Goal: Check status: Check status

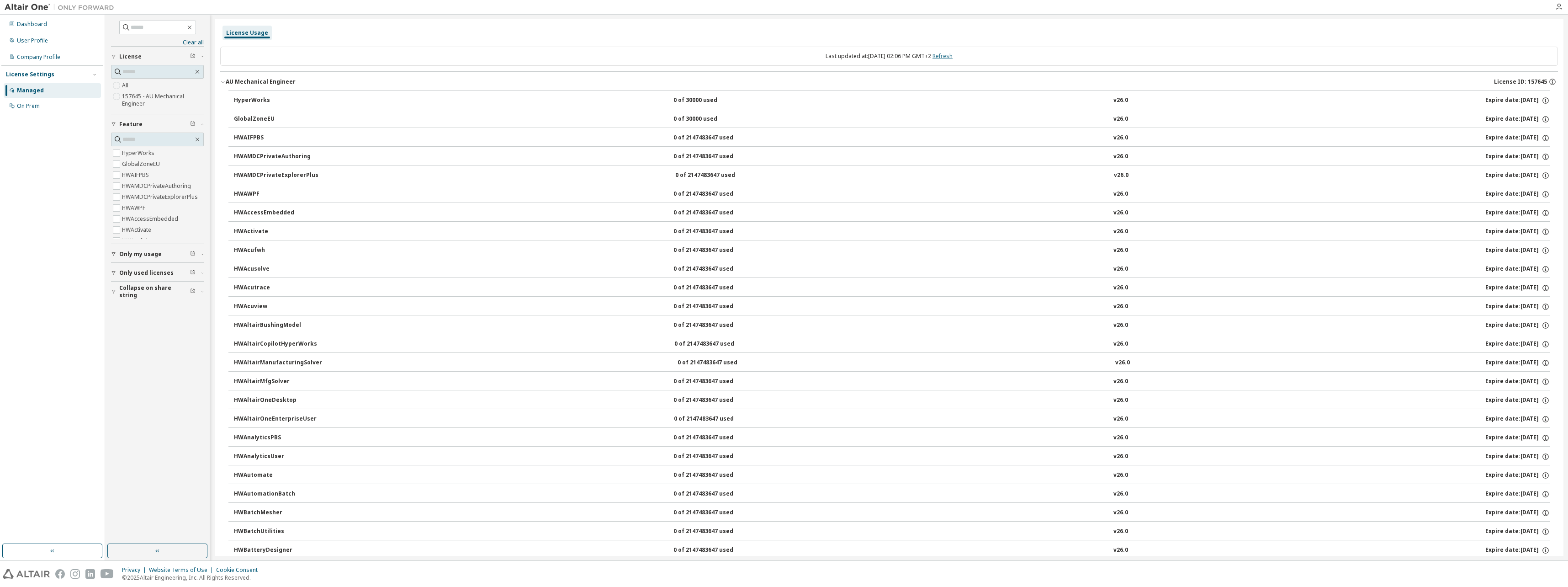
click at [950, 57] on link "Refresh" at bounding box center [942, 55] width 20 height 7
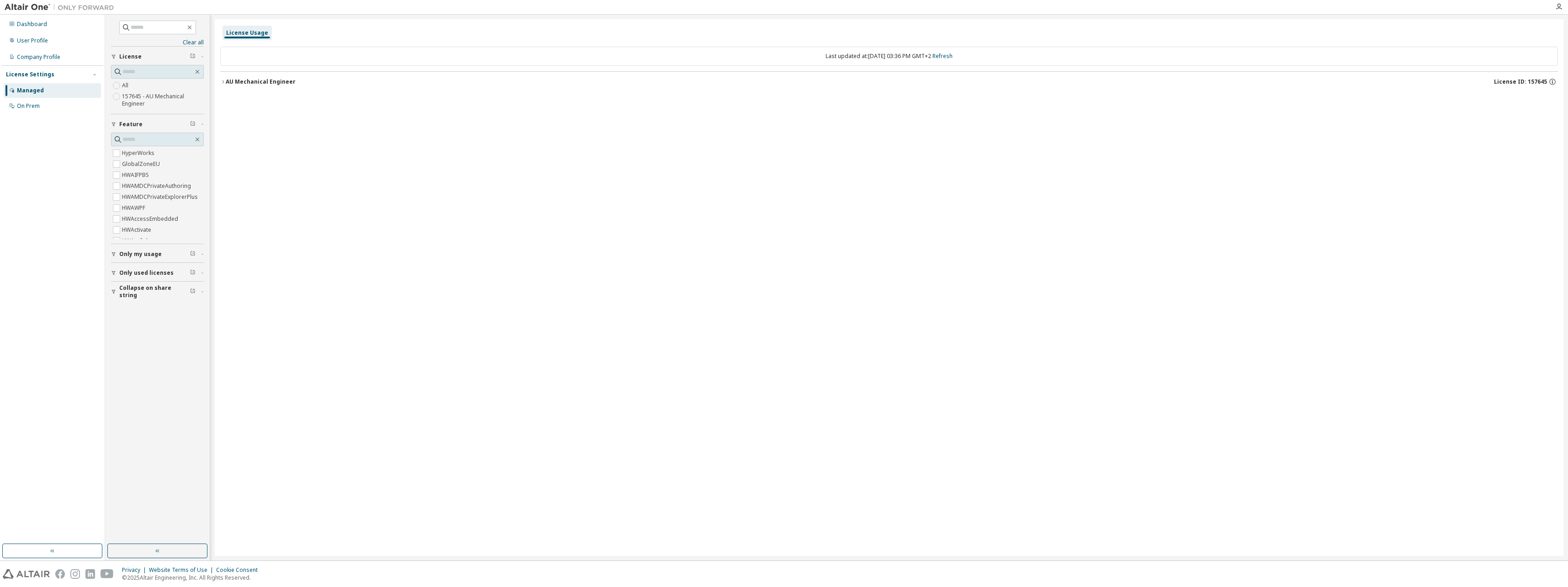
click at [256, 83] on div "AU Mechanical Engineer" at bounding box center [261, 82] width 70 height 7
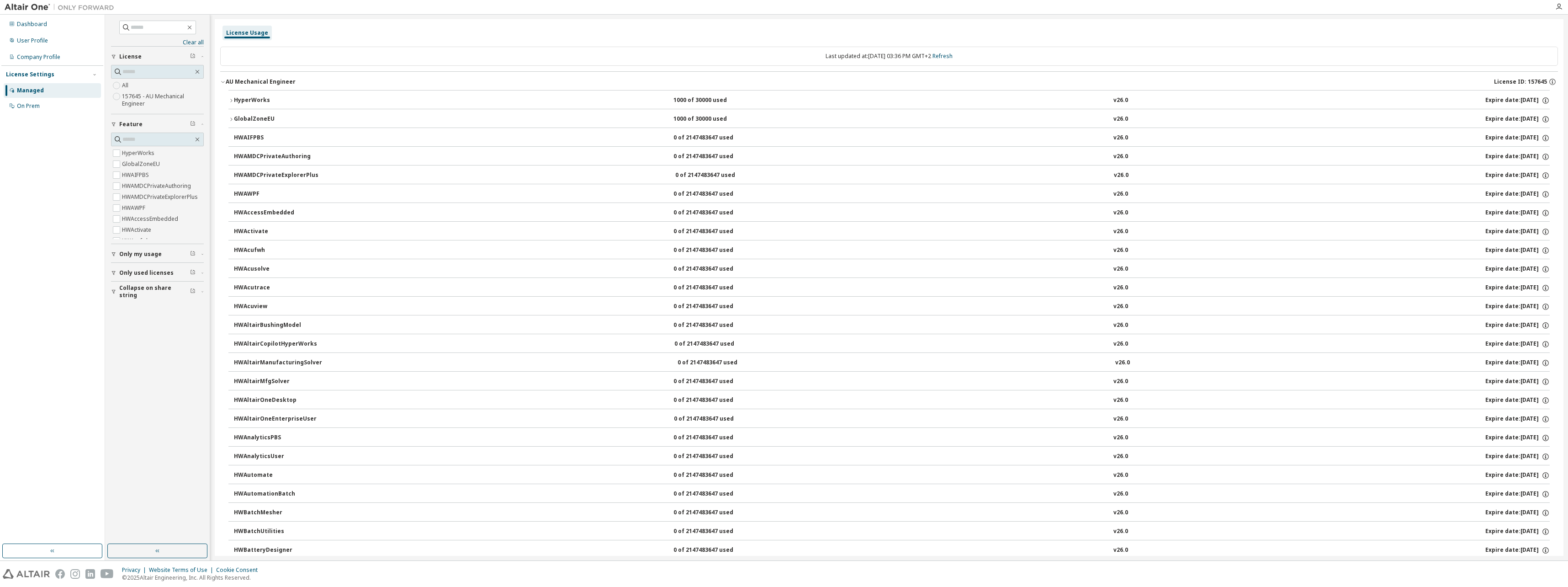
click at [231, 99] on icon "button" at bounding box center [231, 100] width 2 height 3
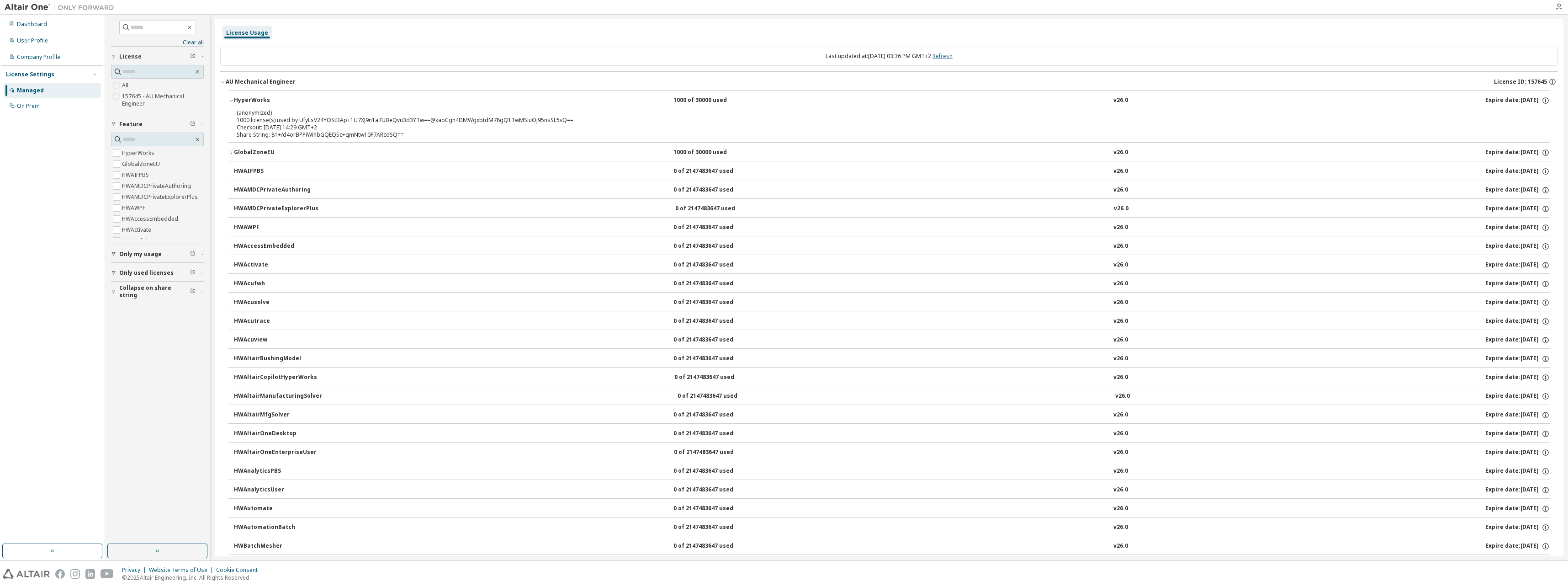
click at [953, 56] on link "Refresh" at bounding box center [942, 55] width 20 height 7
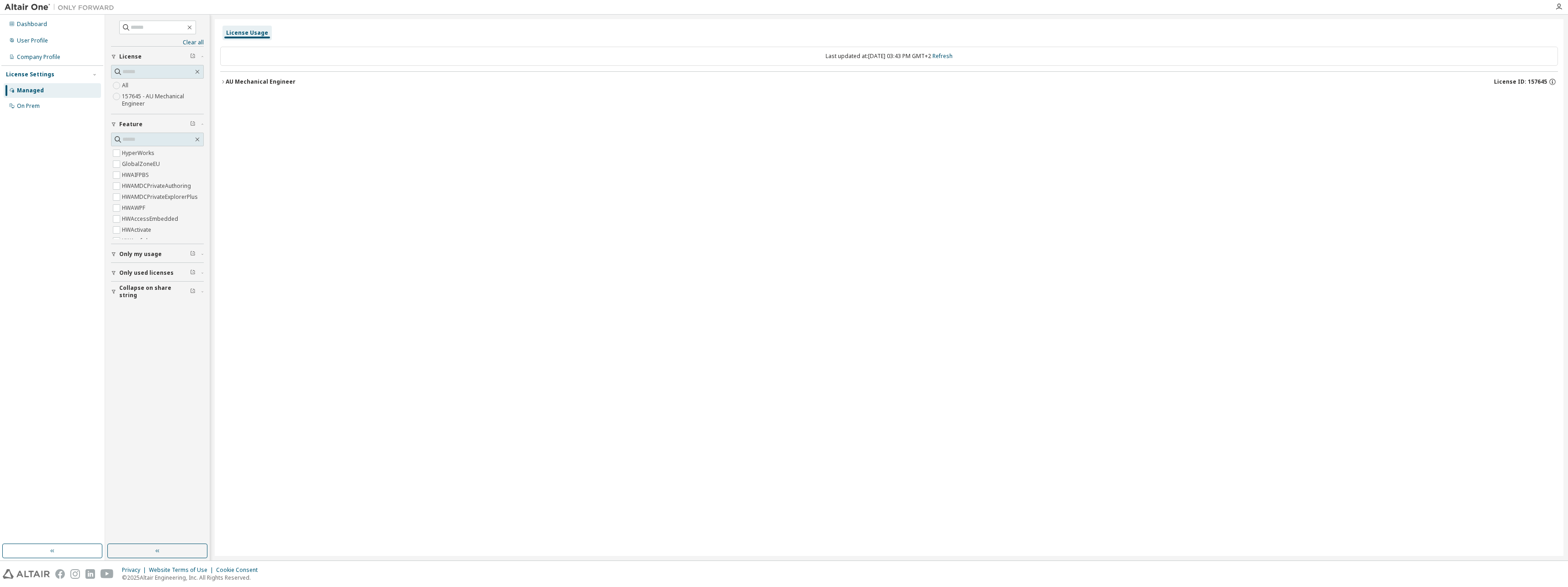
click at [258, 79] on div "AU Mechanical Engineer" at bounding box center [261, 82] width 70 height 7
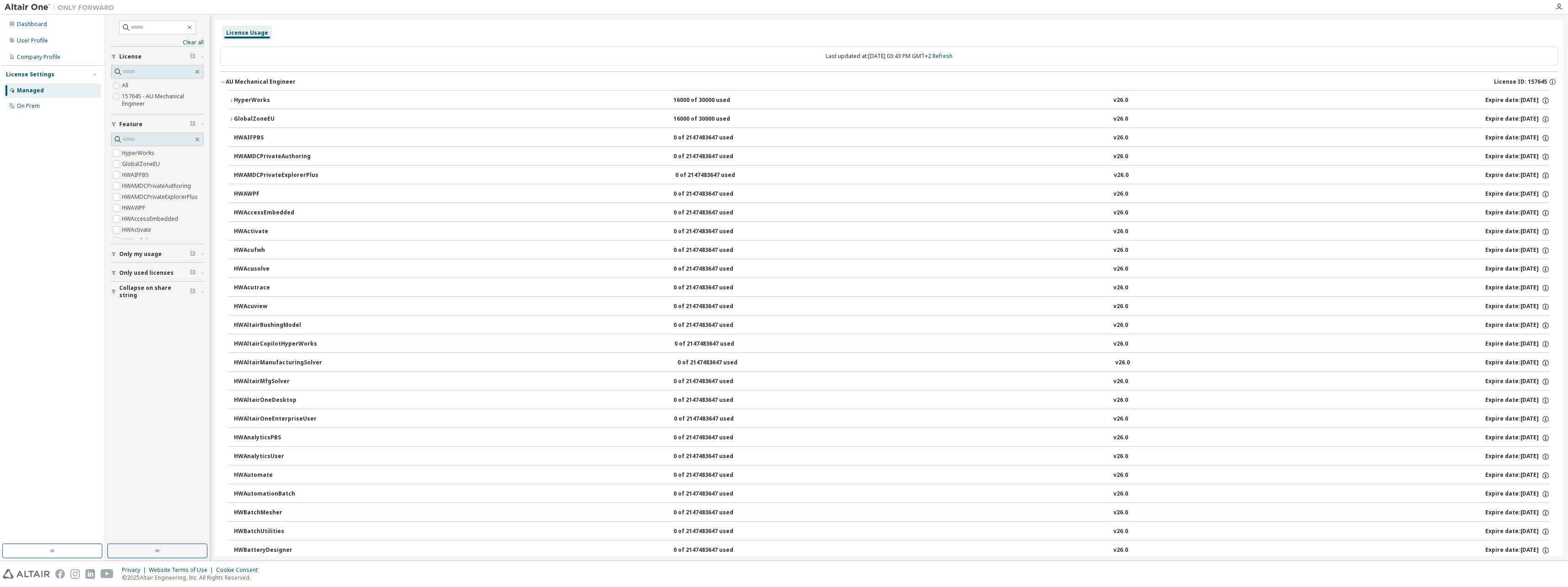
click at [234, 101] on icon "button" at bounding box center [231, 101] width 6 height 6
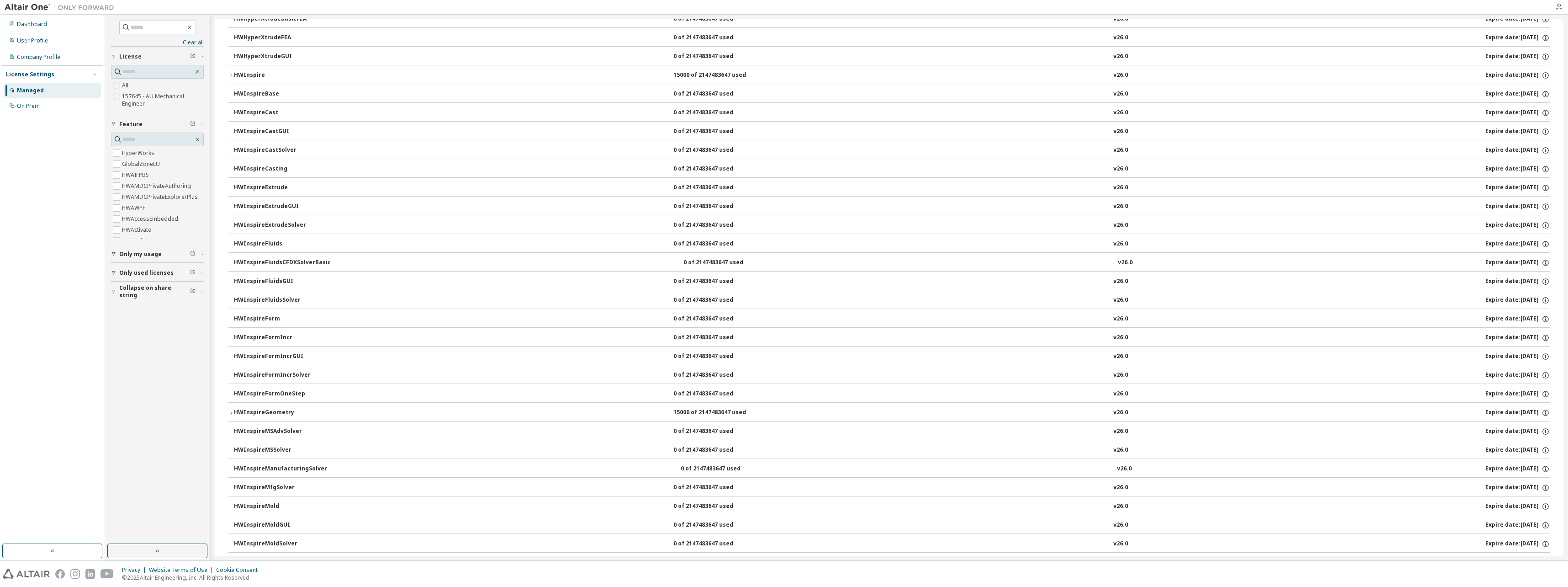
scroll to position [1890, 0]
click at [233, 154] on icon "button" at bounding box center [231, 155] width 6 height 6
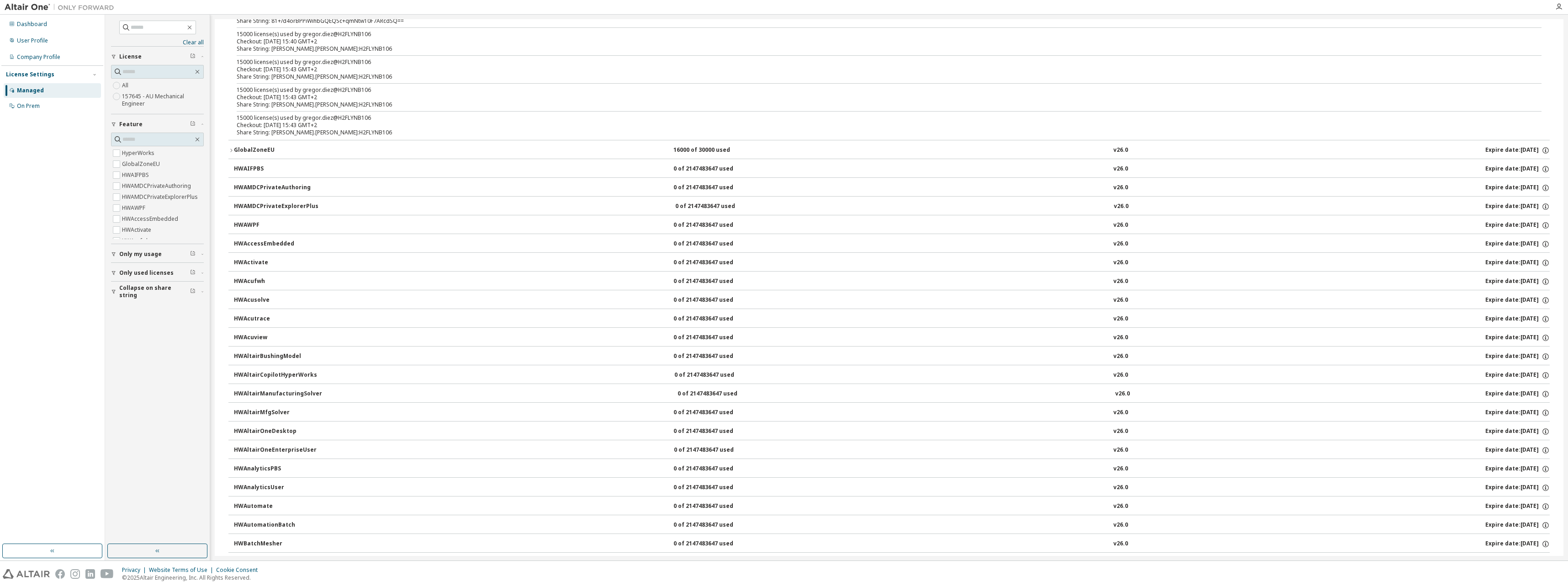
scroll to position [0, 0]
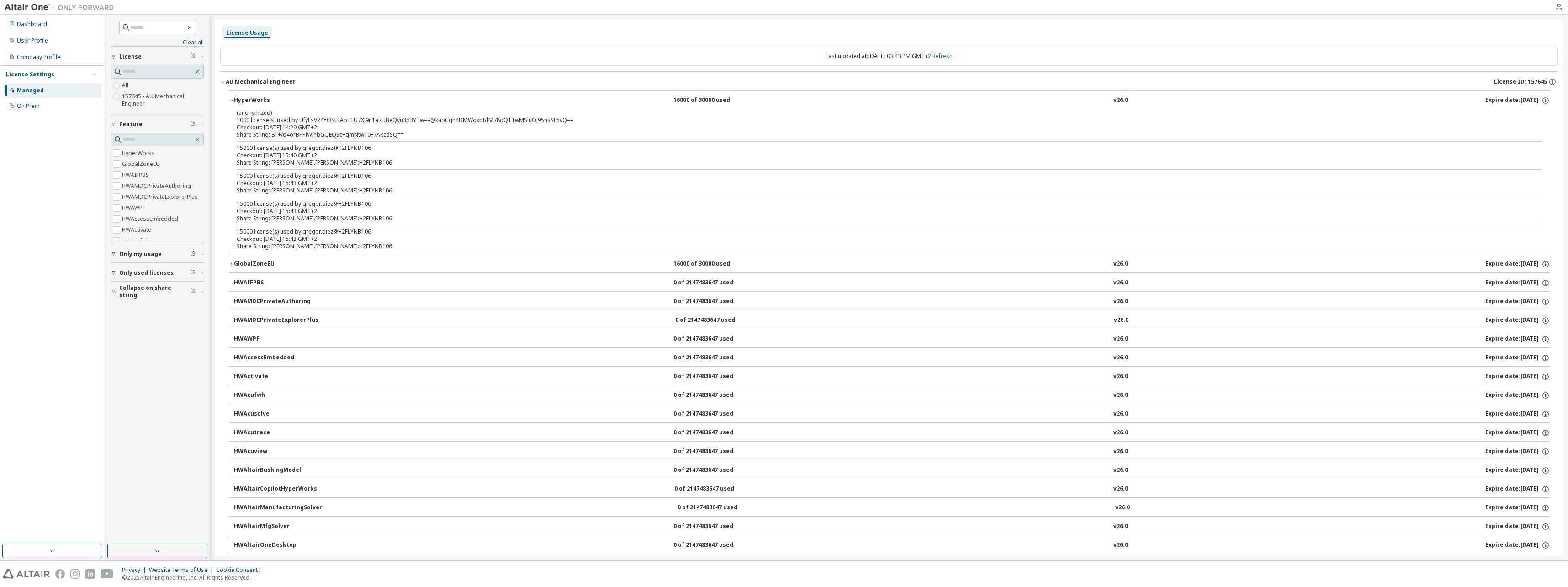
click at [948, 54] on link "Refresh" at bounding box center [942, 55] width 20 height 7
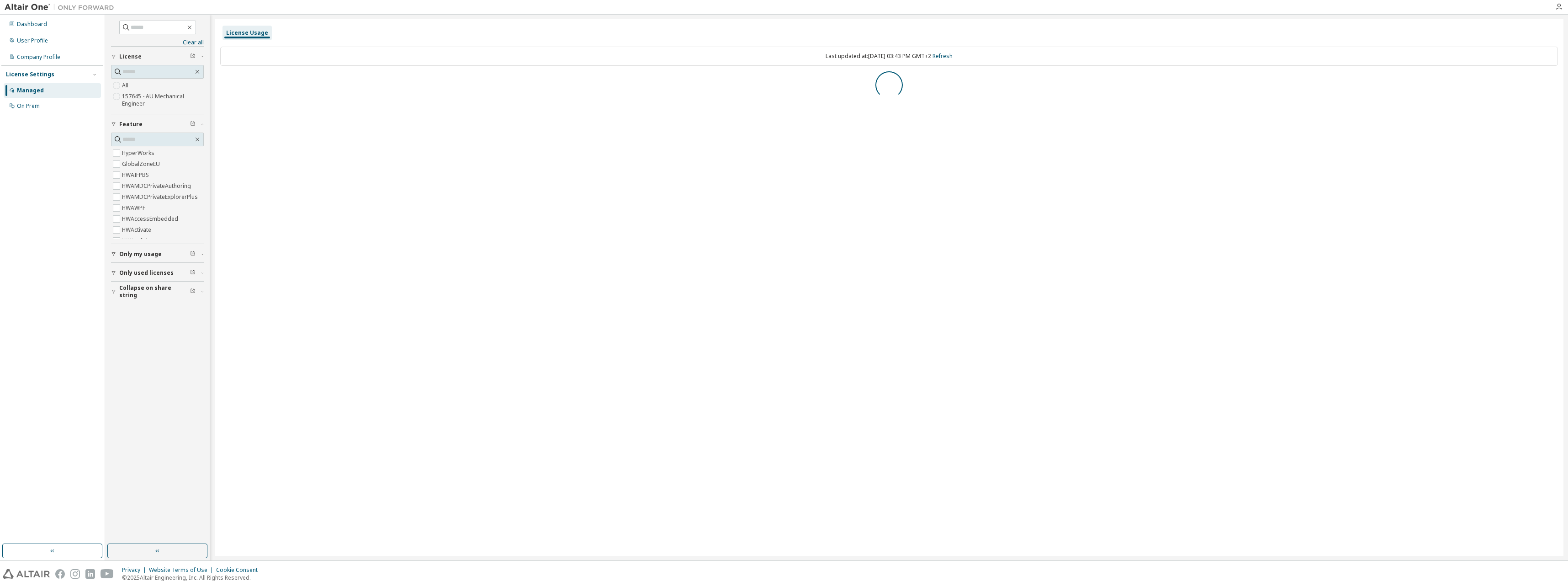
click at [996, 23] on div "License Usage Last updated at: [DATE] 03:43 PM GMT+2 Refresh" at bounding box center [889, 287] width 1349 height 537
click at [278, 83] on div "AU Mechanical Engineer" at bounding box center [261, 82] width 70 height 7
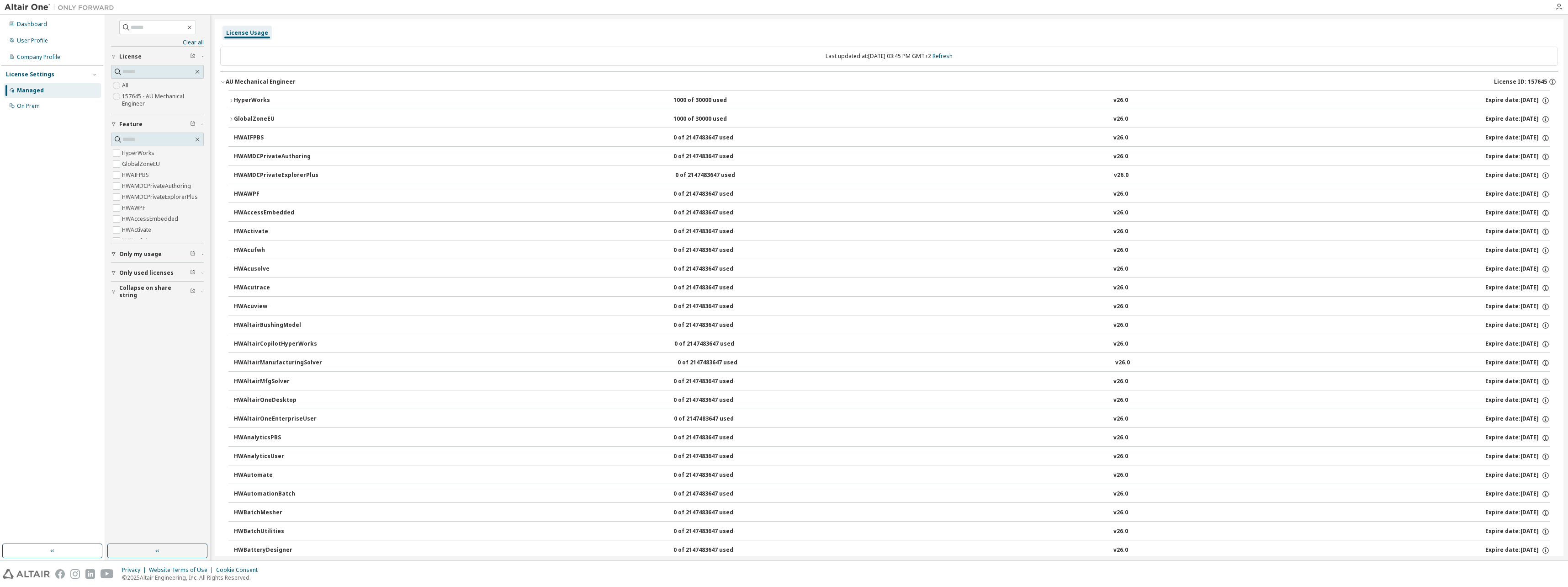
click at [233, 100] on icon "button" at bounding box center [231, 101] width 6 height 6
